Goal: Information Seeking & Learning: Learn about a topic

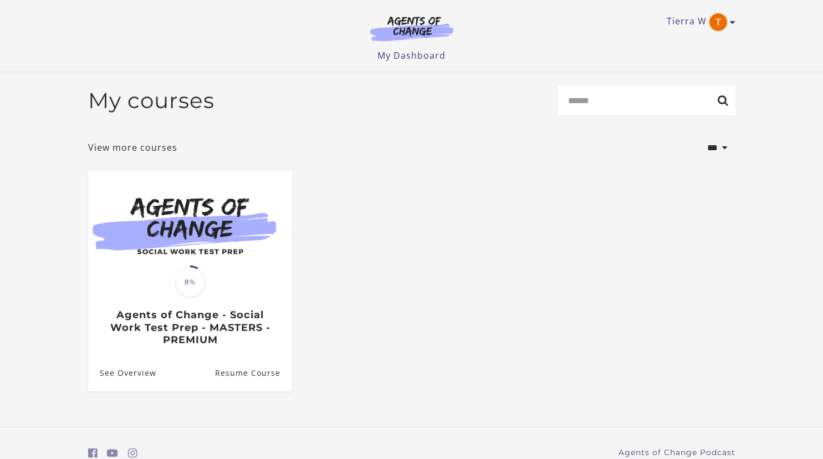
scroll to position [51, 0]
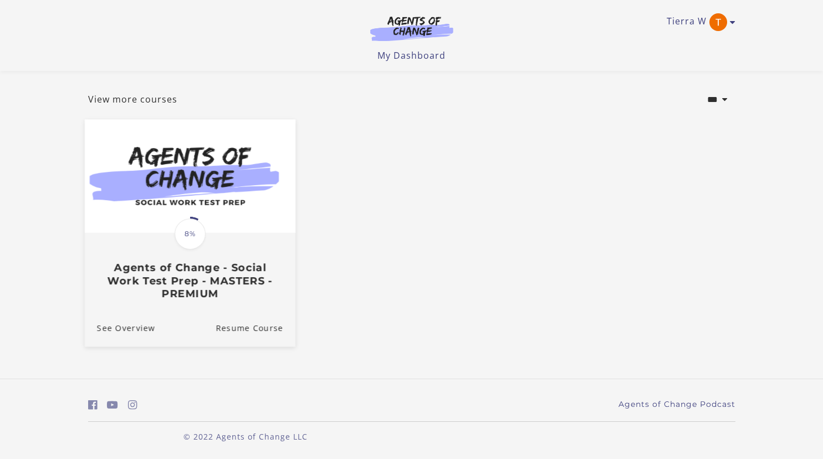
click at [233, 287] on h3 "Agents of Change - Social Work Test Prep - MASTERS - PREMIUM" at bounding box center [189, 281] width 186 height 39
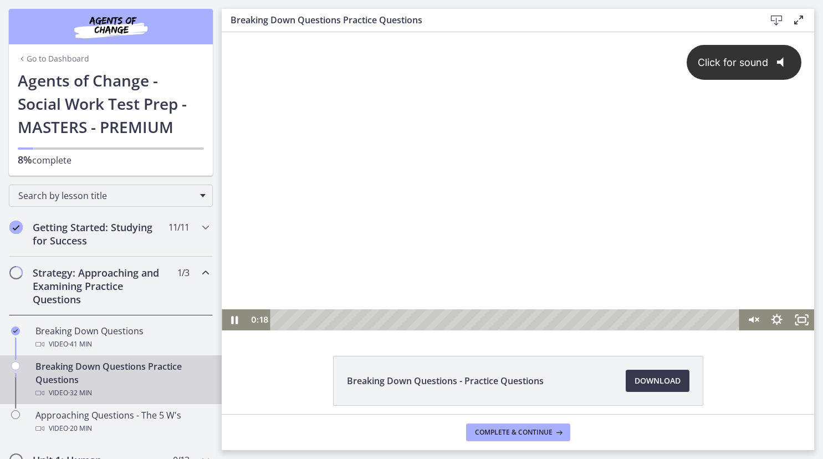
scroll to position [45, 0]
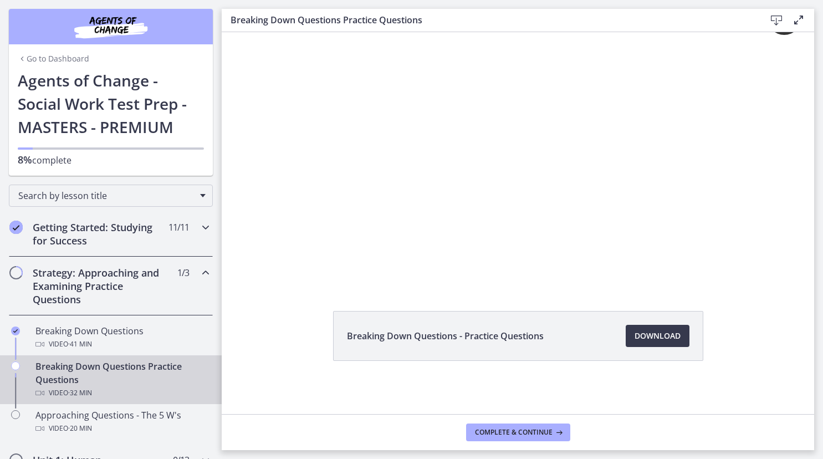
click at [105, 238] on h2 "Getting Started: Studying for Success" at bounding box center [100, 234] width 135 height 27
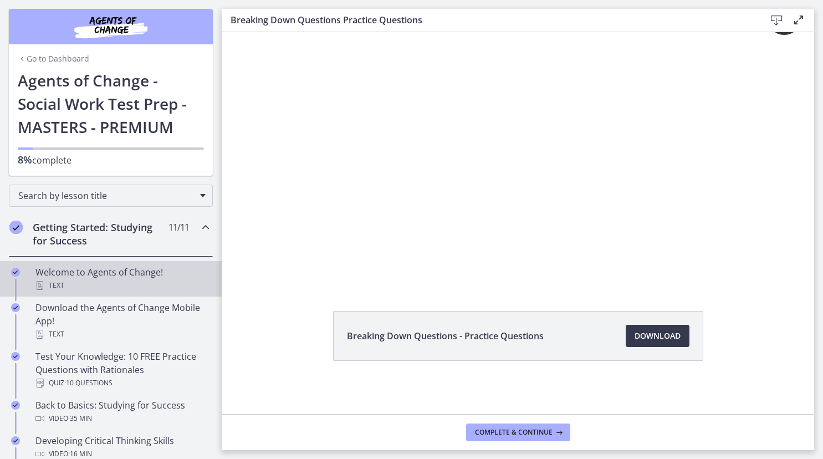
click at [99, 281] on div "Text" at bounding box center [121, 285] width 173 height 13
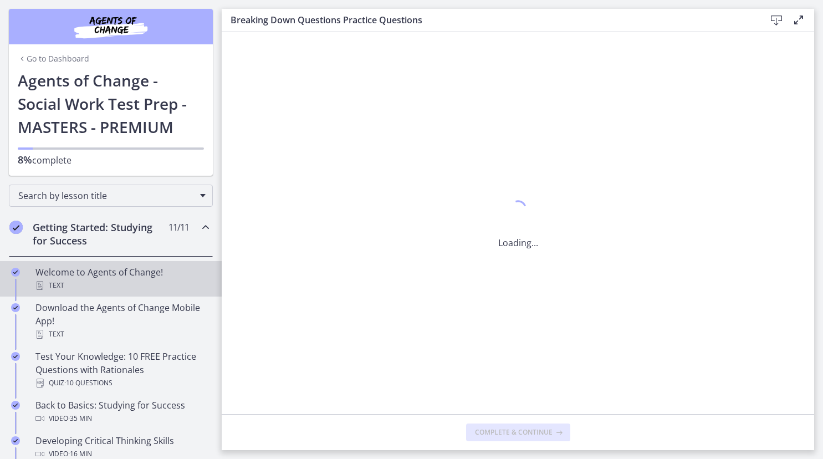
scroll to position [0, 0]
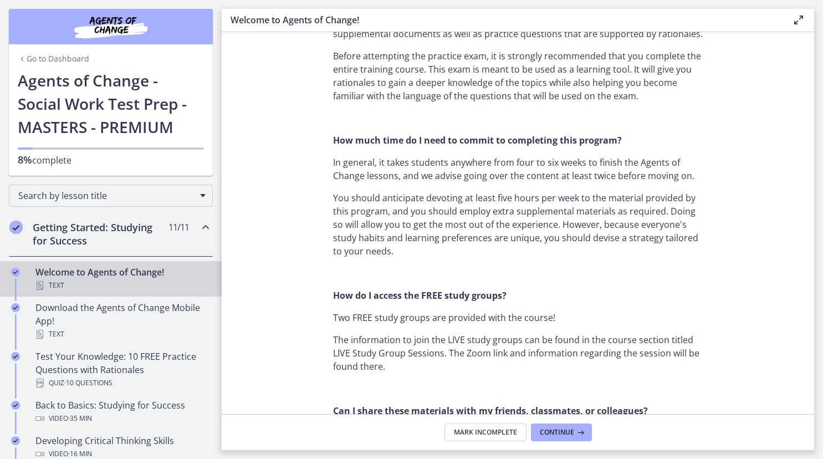
scroll to position [675, 0]
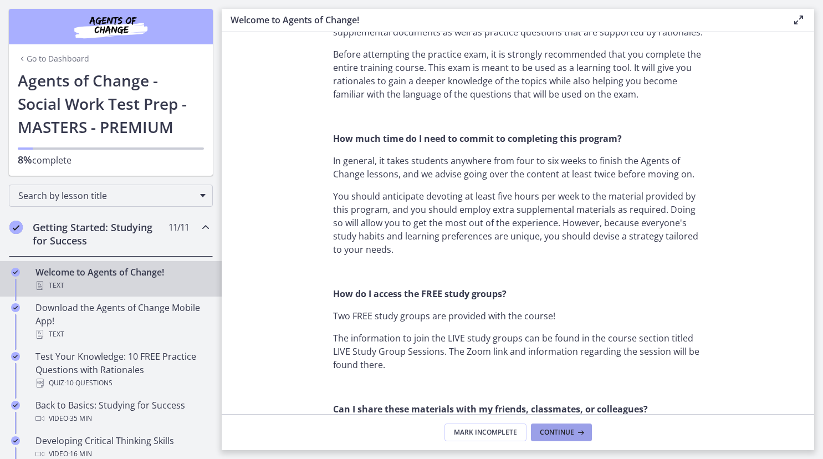
click at [572, 427] on button "Continue" at bounding box center [561, 433] width 61 height 18
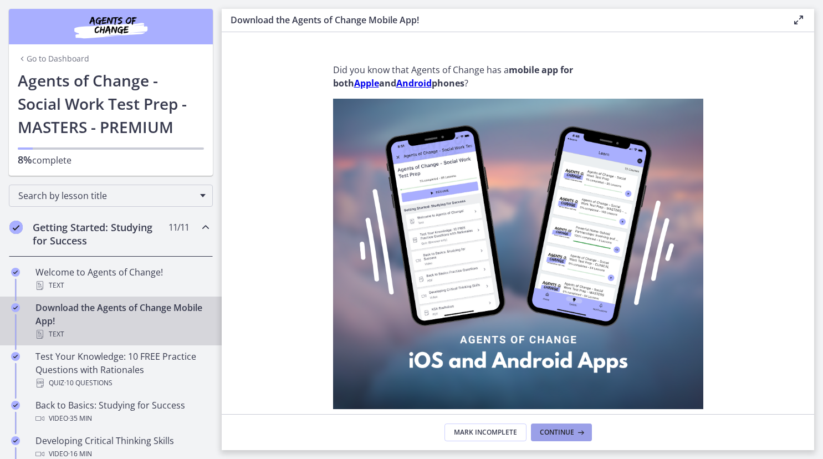
click at [572, 435] on span "Continue" at bounding box center [557, 432] width 34 height 9
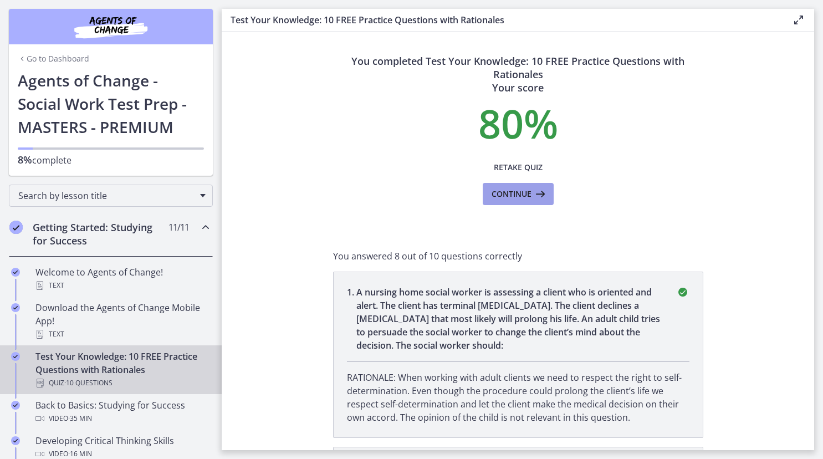
click at [520, 200] on span "Continue" at bounding box center [512, 193] width 40 height 13
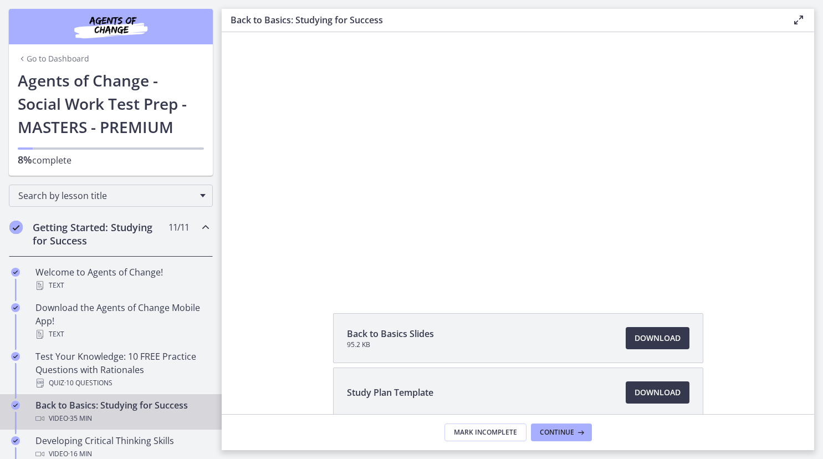
scroll to position [104, 0]
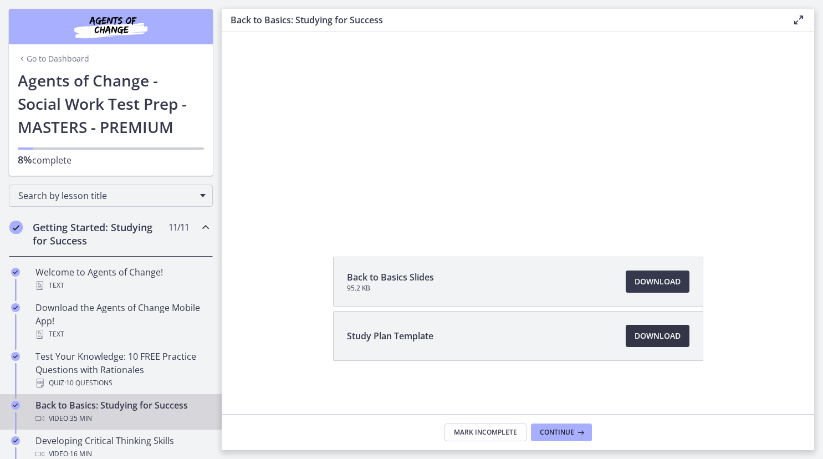
click at [649, 338] on span "Download Opens in a new window" at bounding box center [658, 335] width 46 height 13
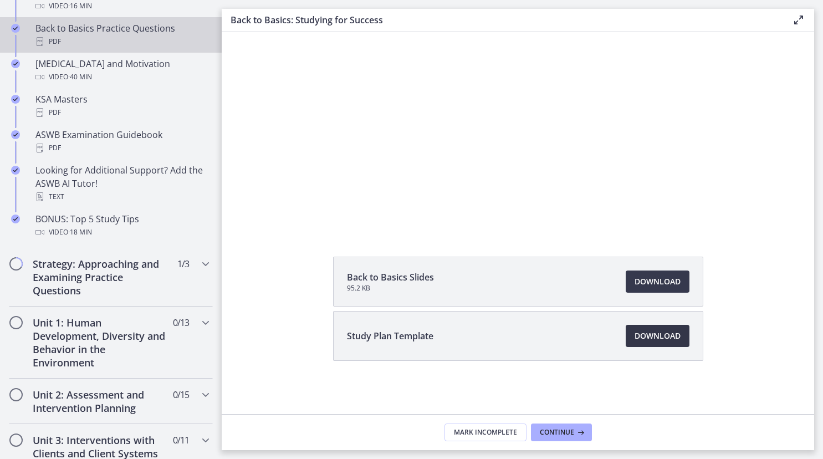
scroll to position [452, 0]
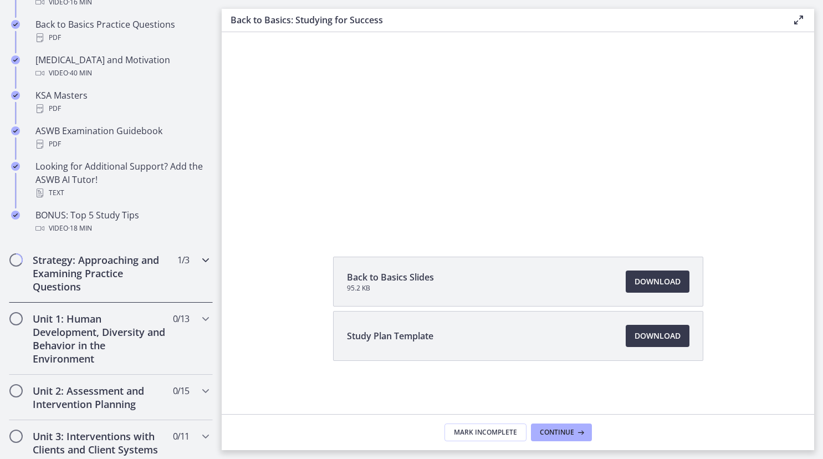
click at [105, 264] on h2 "Strategy: Approaching and Examining Practice Questions" at bounding box center [100, 273] width 135 height 40
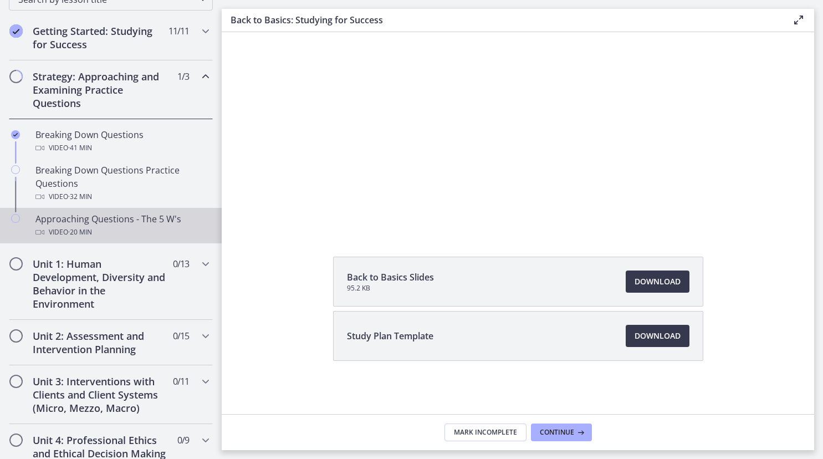
scroll to position [198, 0]
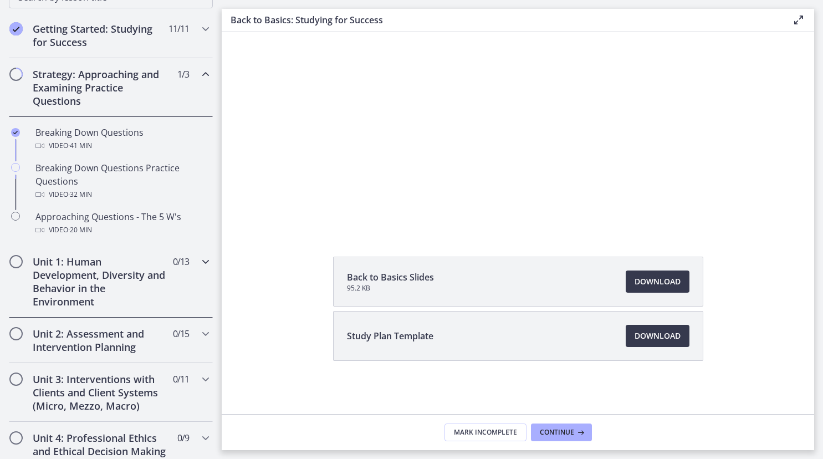
click at [207, 263] on icon "Chapters" at bounding box center [205, 261] width 13 height 13
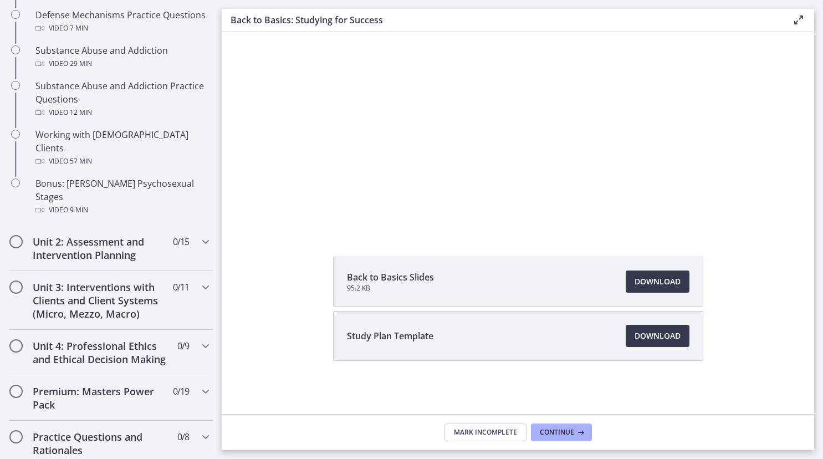
scroll to position [730, 0]
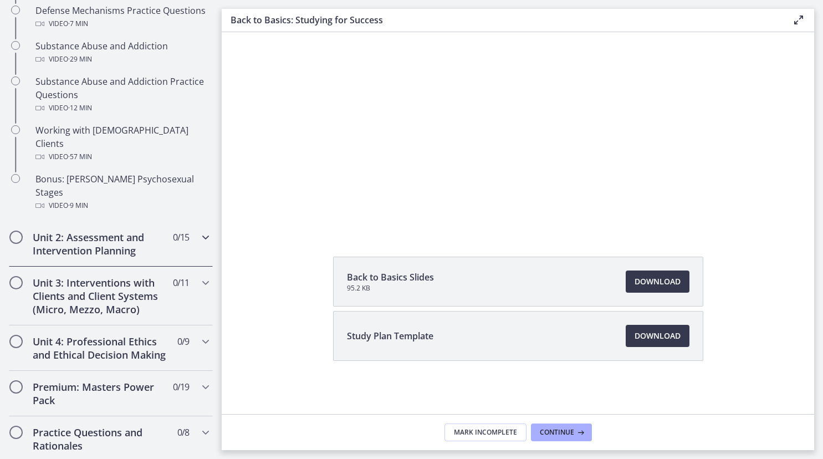
click at [196, 221] on div "Unit 2: Assessment and Intervention Planning 0 / 15 Completed" at bounding box center [111, 243] width 204 height 45
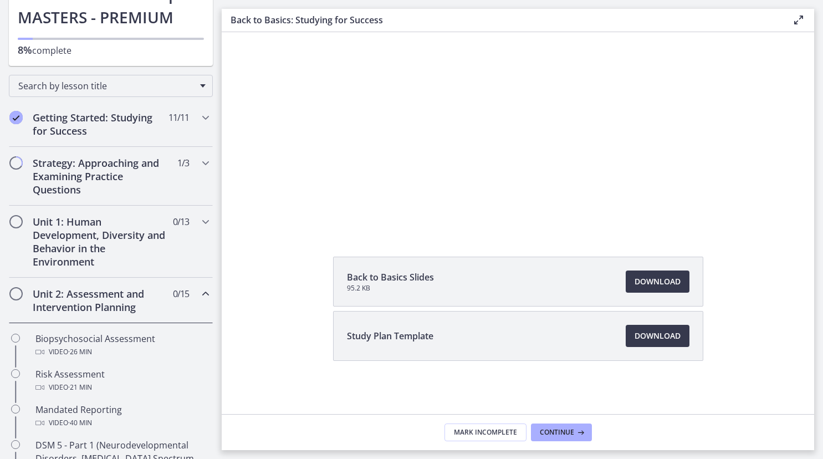
scroll to position [0, 0]
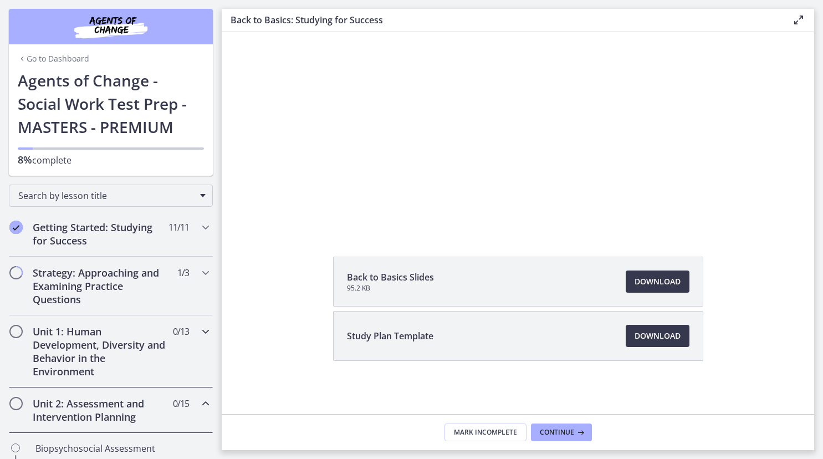
click at [147, 322] on div "Unit 1: Human Development, Diversity and Behavior in the Environment 0 / 13 Com…" at bounding box center [111, 351] width 204 height 72
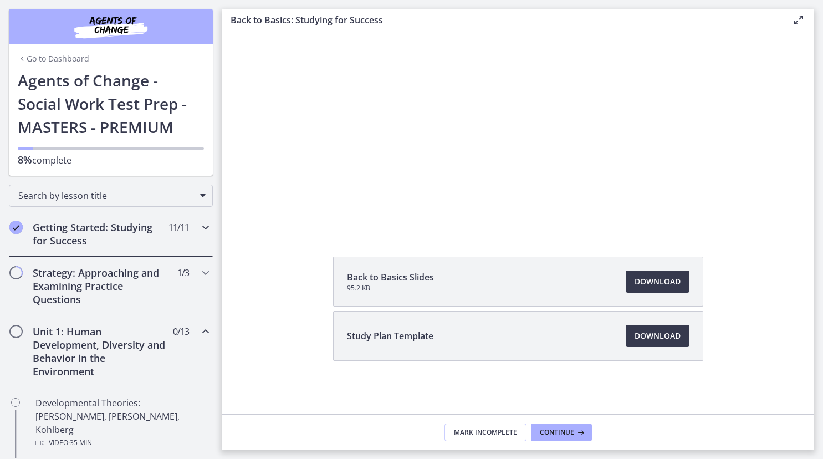
click at [205, 231] on icon "Chapters" at bounding box center [205, 227] width 13 height 13
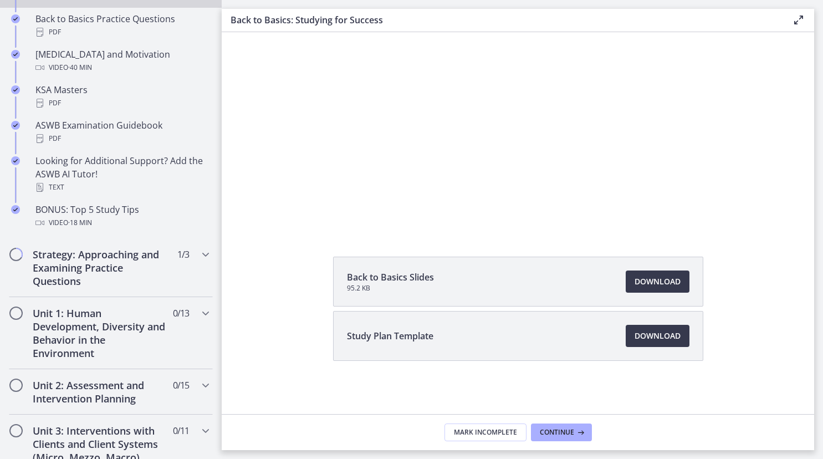
scroll to position [456, 0]
click at [207, 258] on icon "Chapters" at bounding box center [205, 255] width 13 height 13
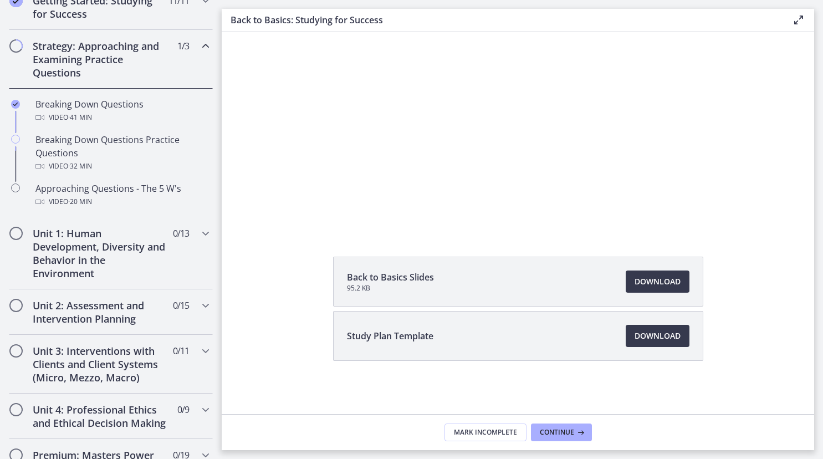
scroll to position [226, 0]
click at [207, 235] on icon "Chapters" at bounding box center [205, 233] width 13 height 13
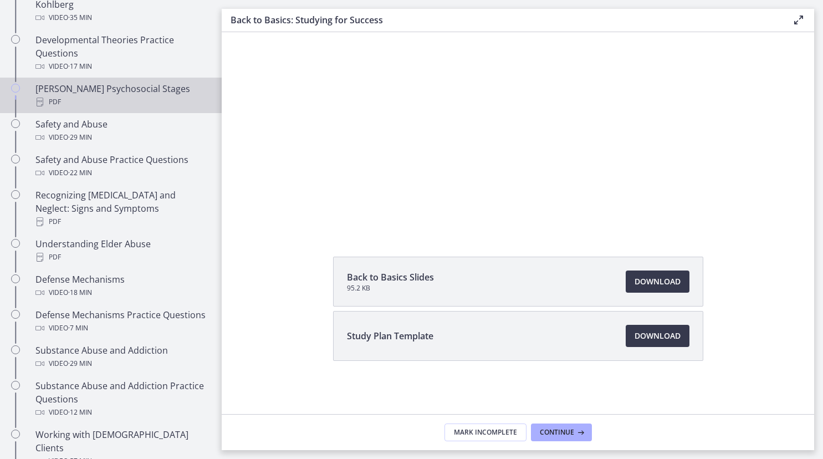
scroll to position [426, 0]
